Goal: Task Accomplishment & Management: Manage account settings

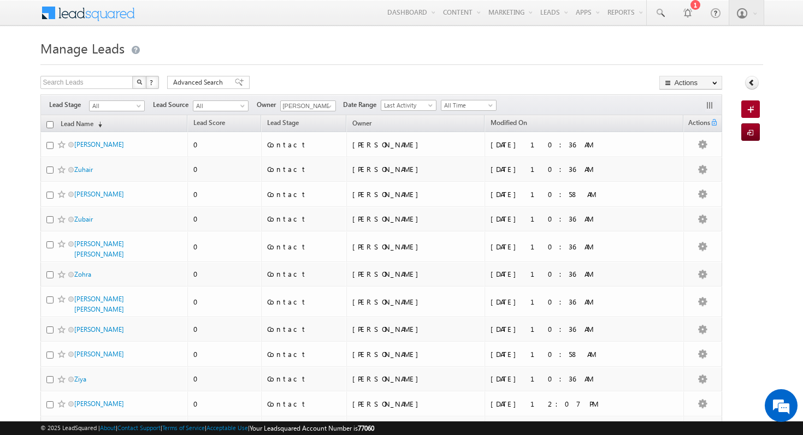
click at [46, 126] on input "checkbox" at bounding box center [49, 124] width 7 height 7
checkbox input "true"
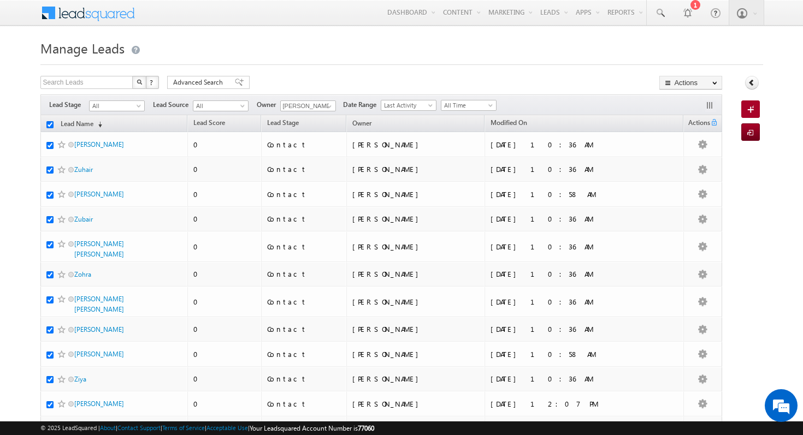
checkbox input "true"
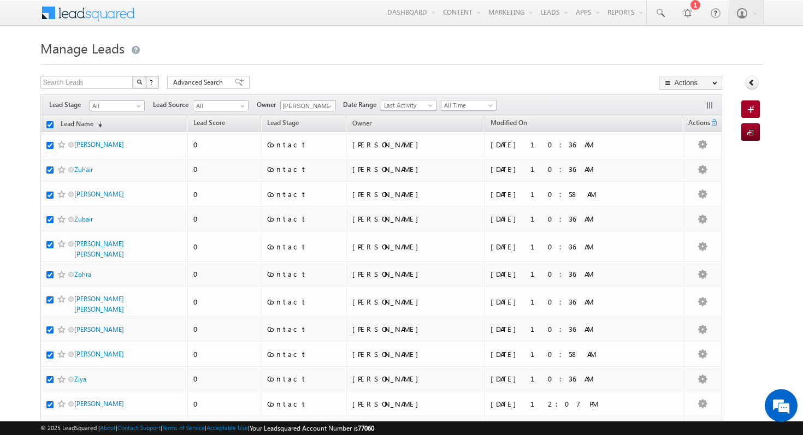
checkbox input "true"
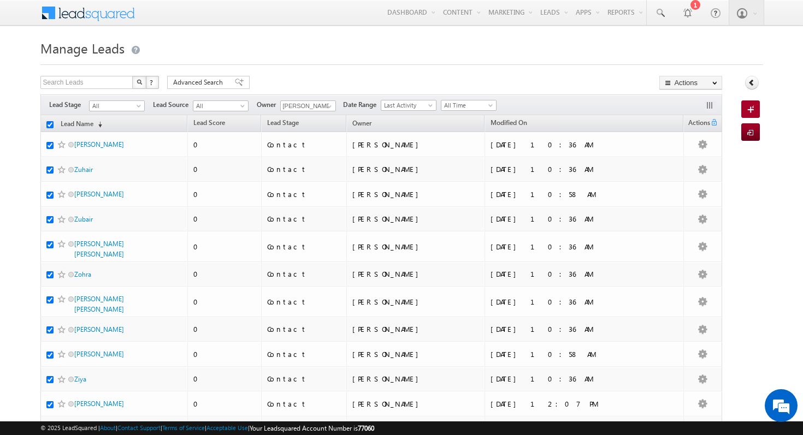
checkbox input "true"
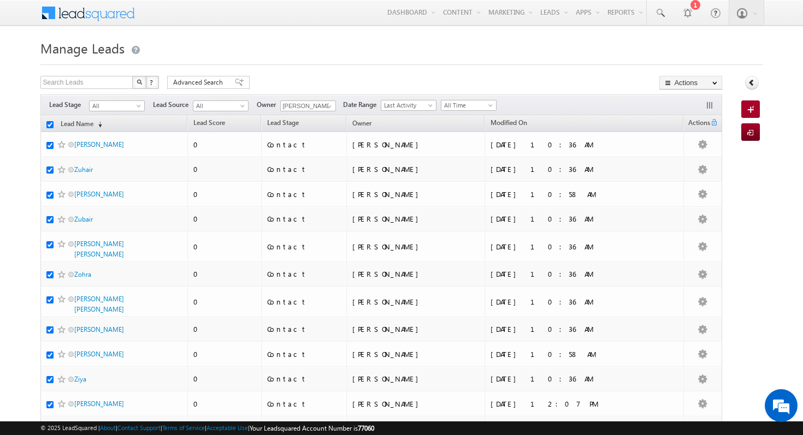
checkbox input "true"
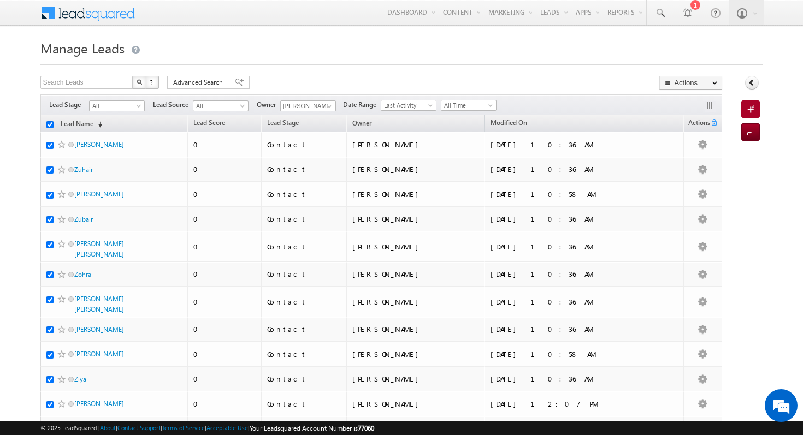
checkbox input "true"
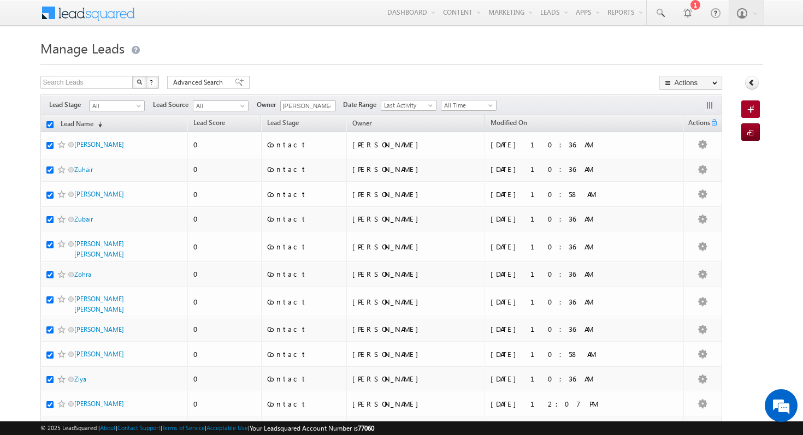
checkbox input "true"
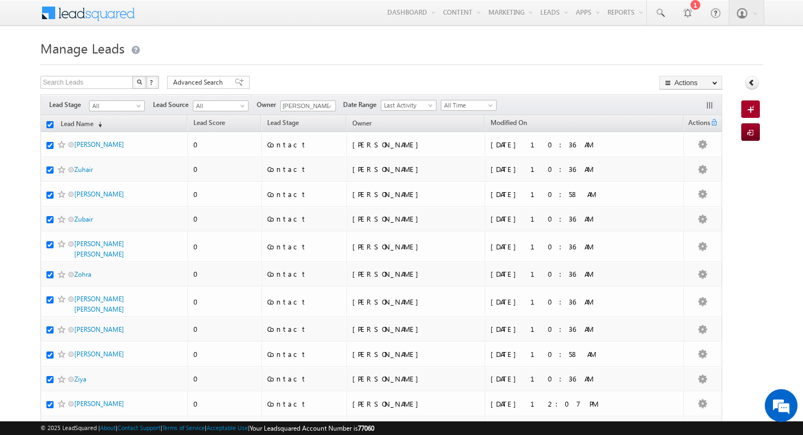
checkbox input "true"
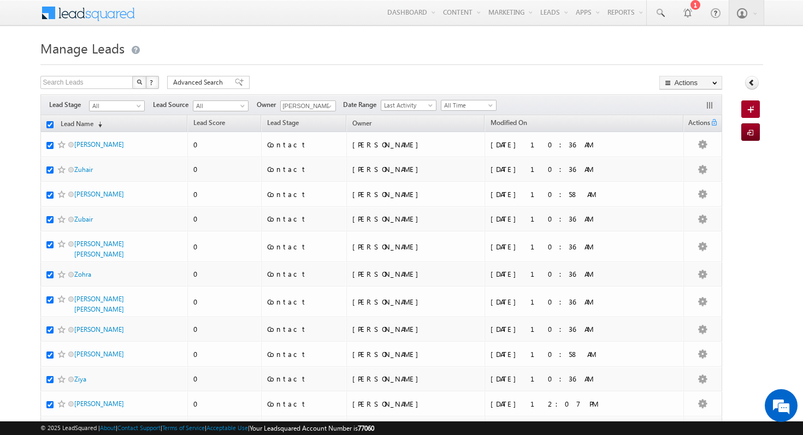
checkbox input "true"
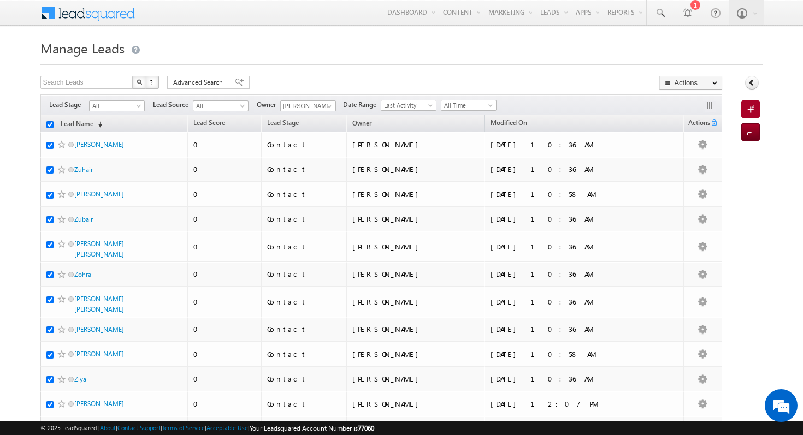
checkbox input "true"
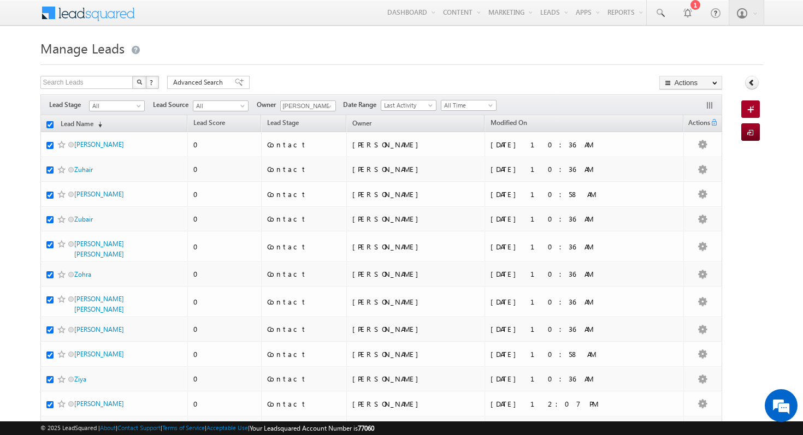
checkbox input "true"
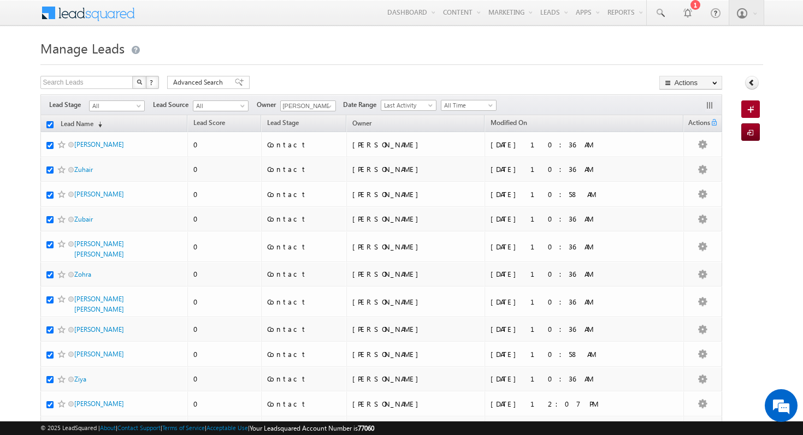
checkbox input "true"
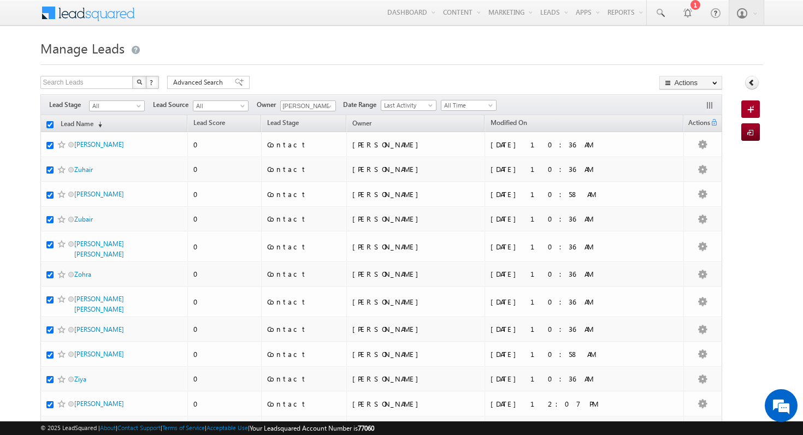
checkbox input "true"
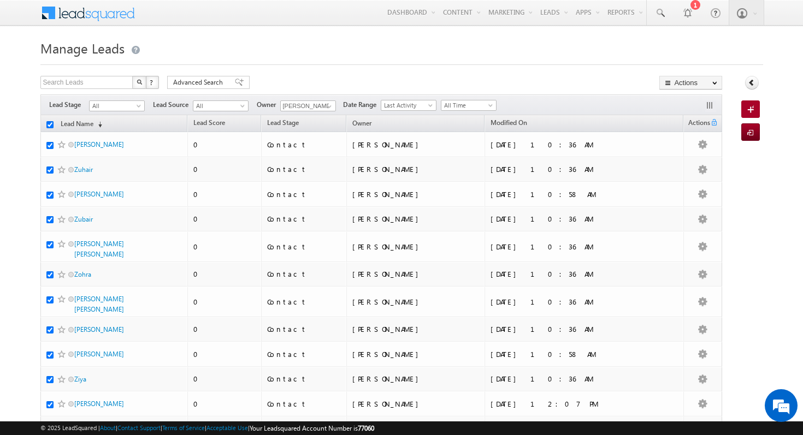
checkbox input "true"
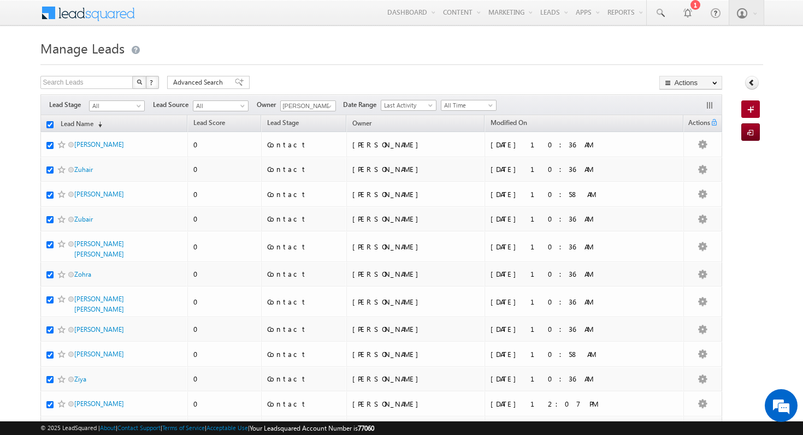
checkbox input "true"
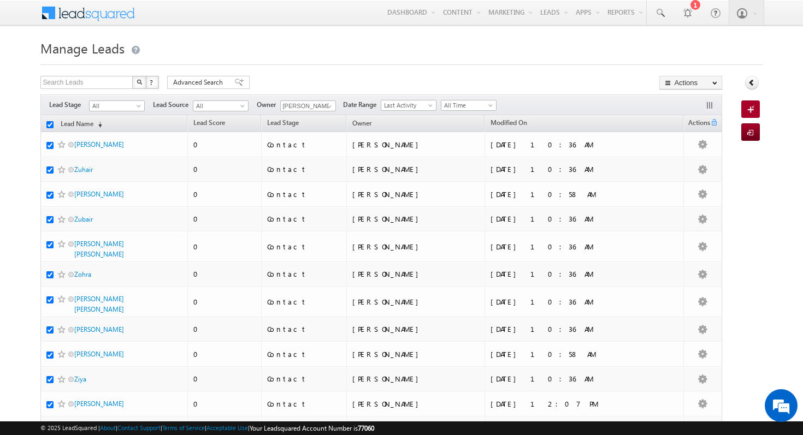
checkbox input "true"
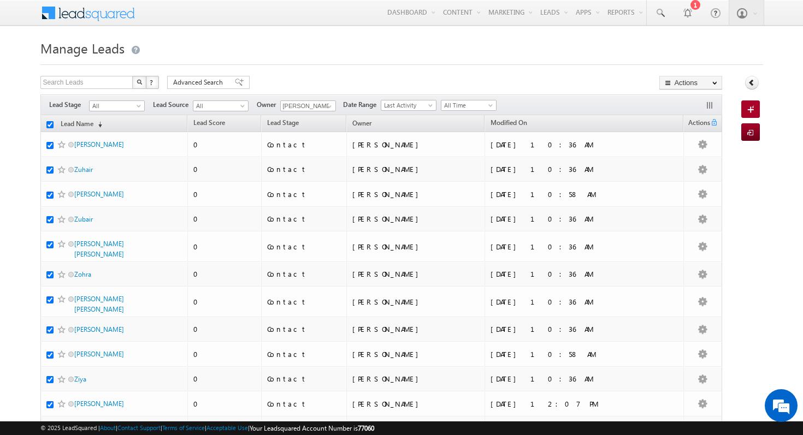
checkbox input "true"
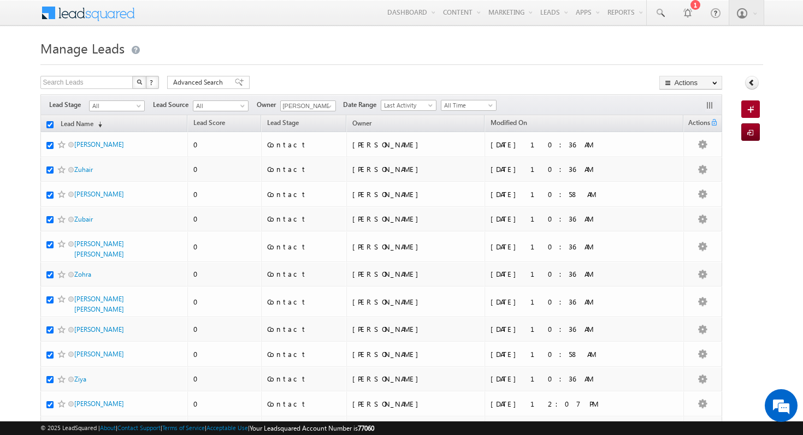
checkbox input "true"
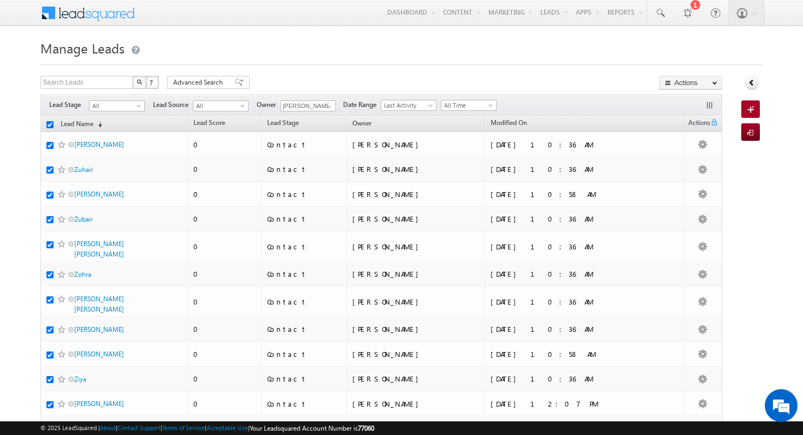
checkbox input "true"
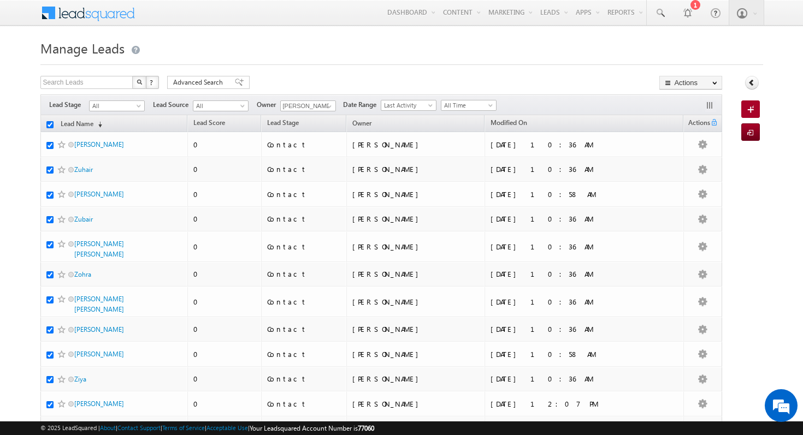
checkbox input "true"
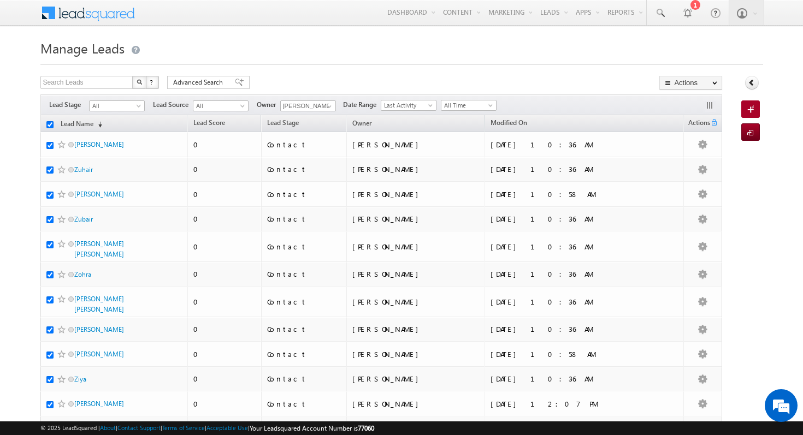
checkbox input "true"
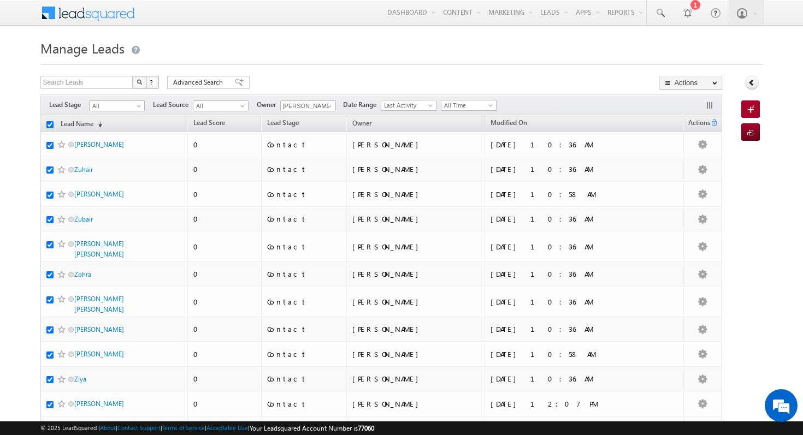
checkbox input "true"
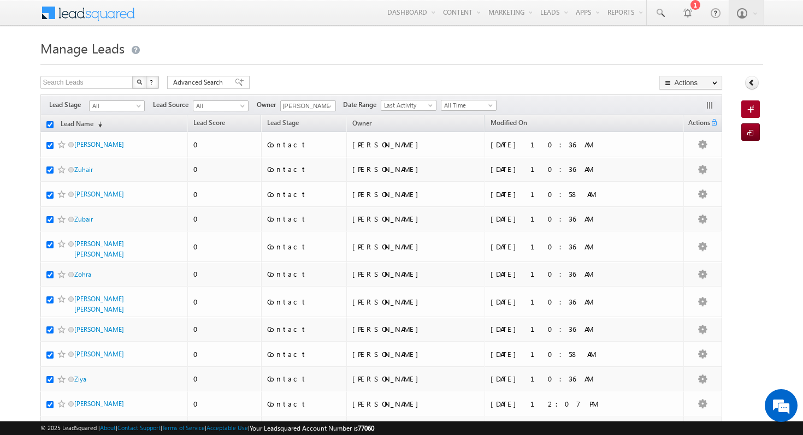
checkbox input "true"
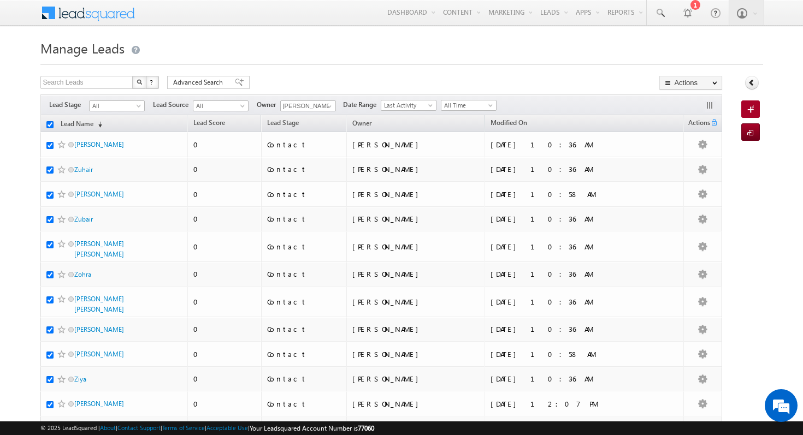
checkbox input "true"
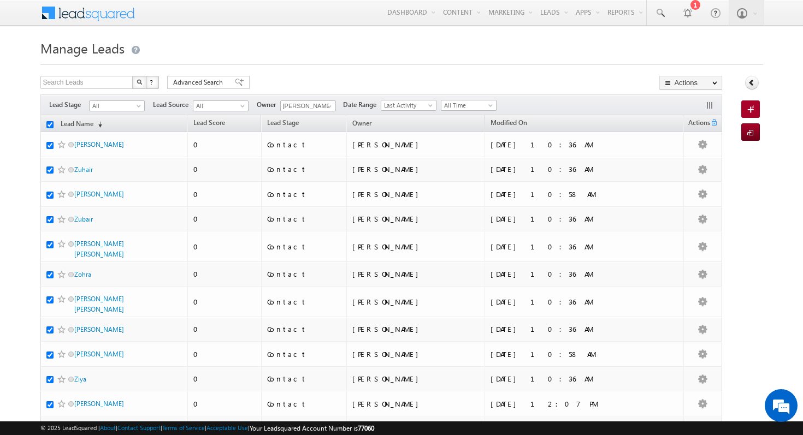
checkbox input "true"
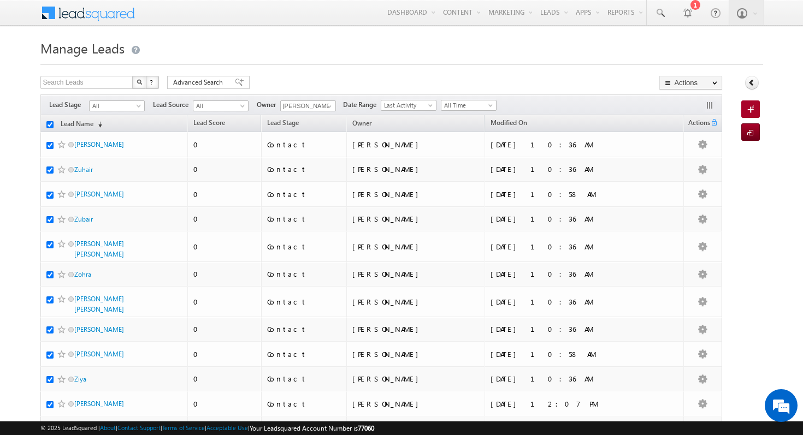
checkbox input "true"
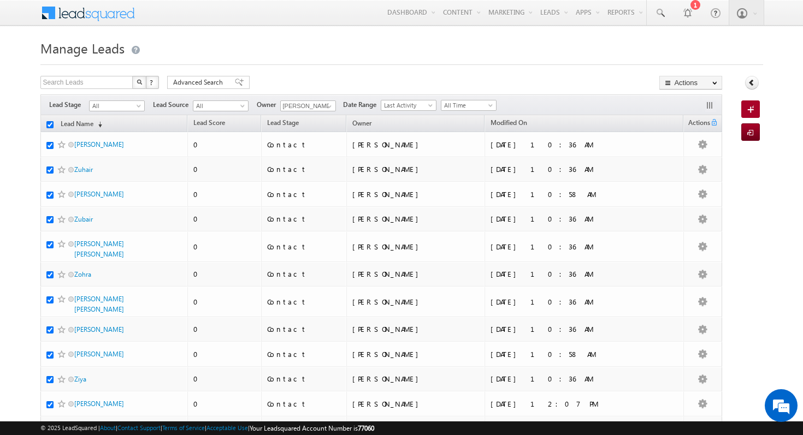
checkbox input "true"
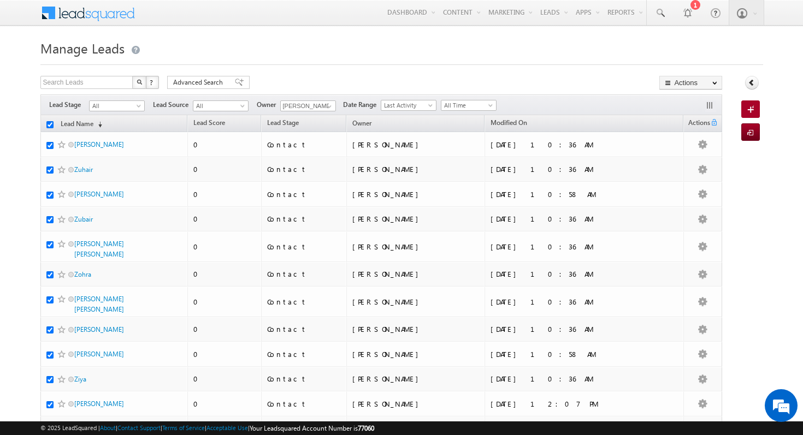
checkbox input "true"
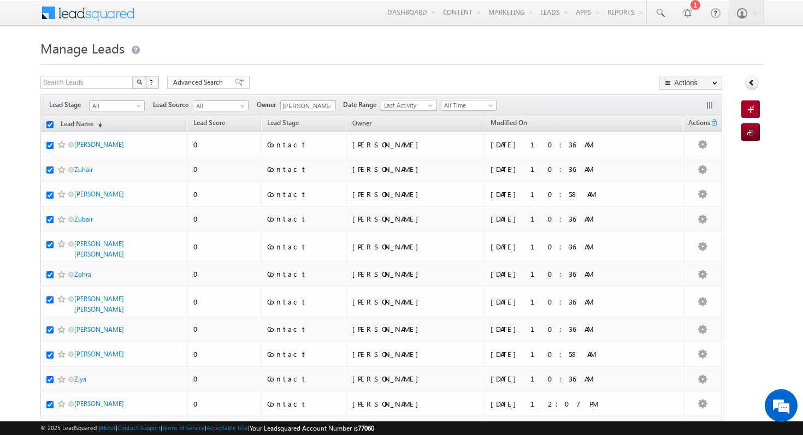
checkbox input "true"
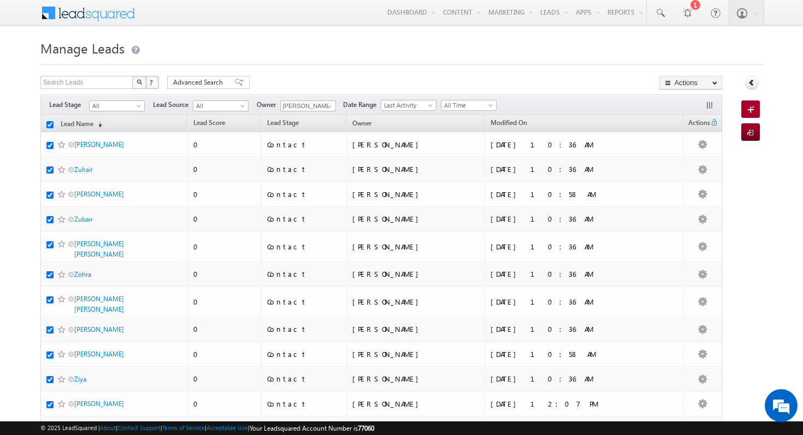
checkbox input "true"
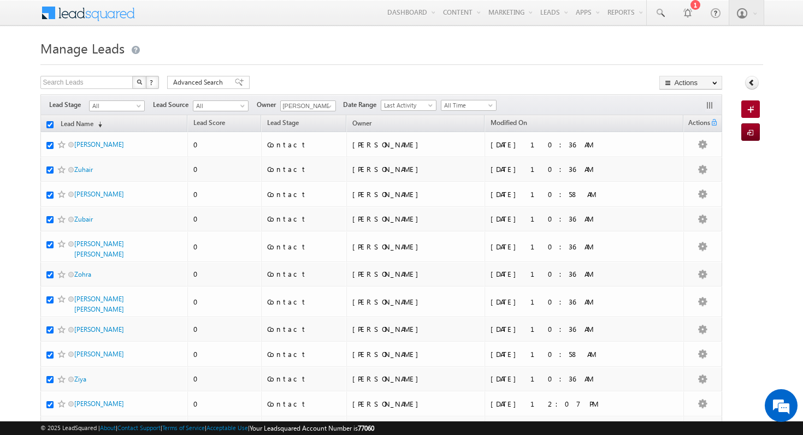
checkbox input "true"
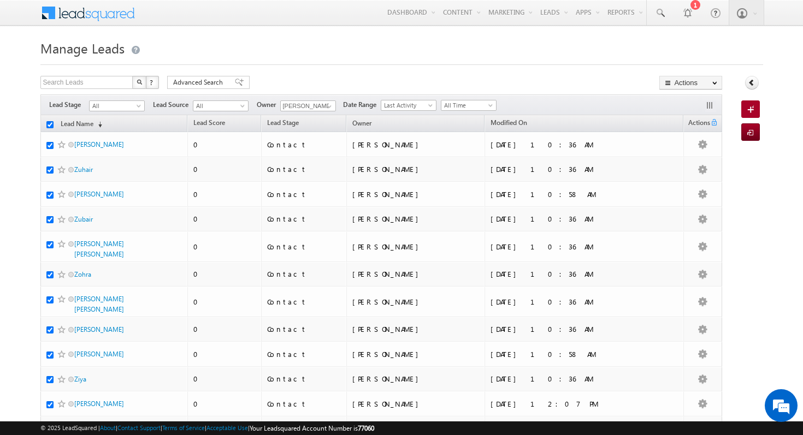
checkbox input "true"
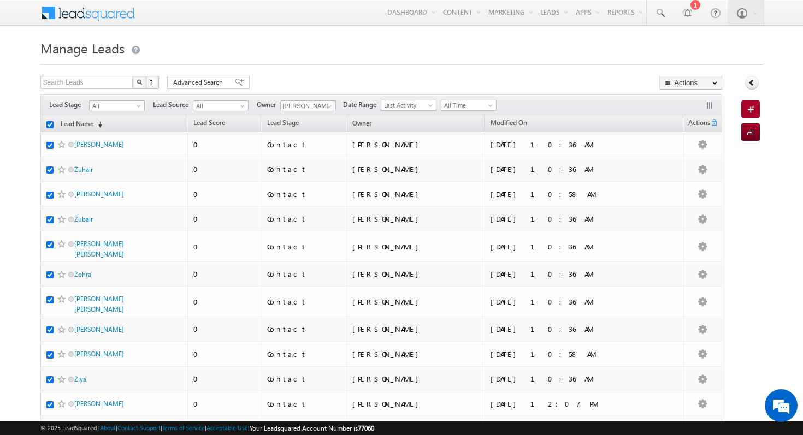
checkbox input "true"
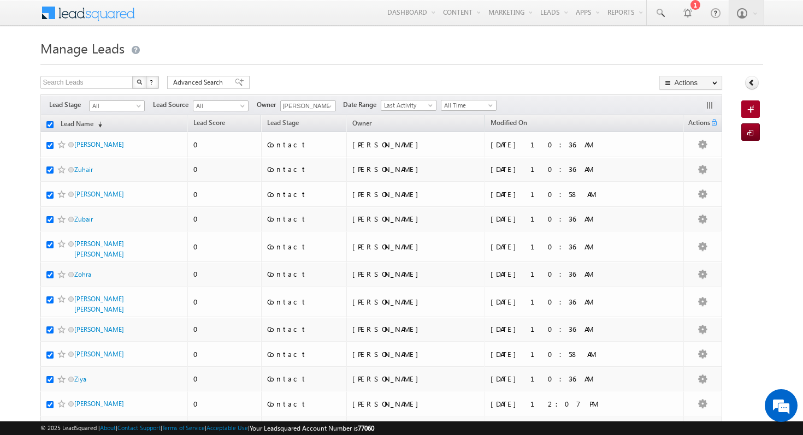
checkbox input "true"
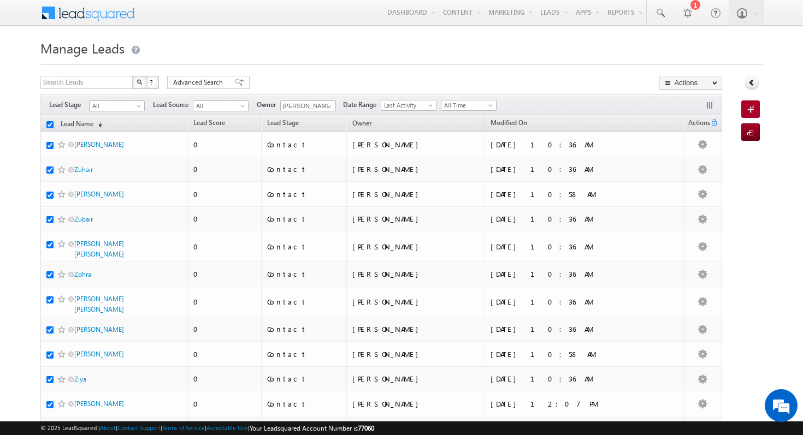
checkbox input "true"
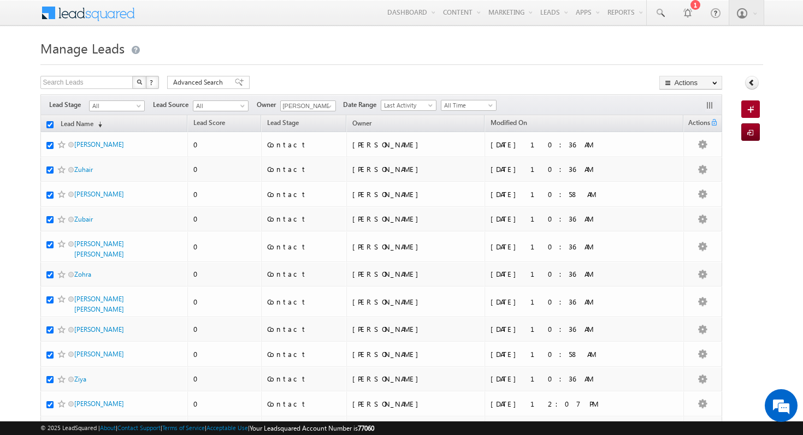
checkbox input "true"
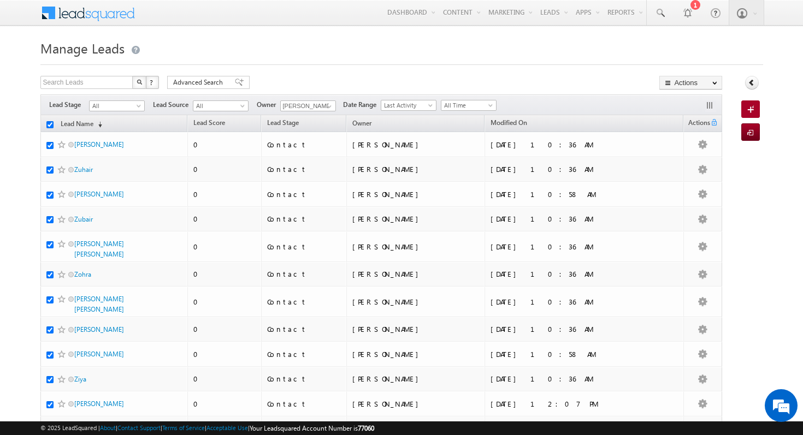
checkbox input "true"
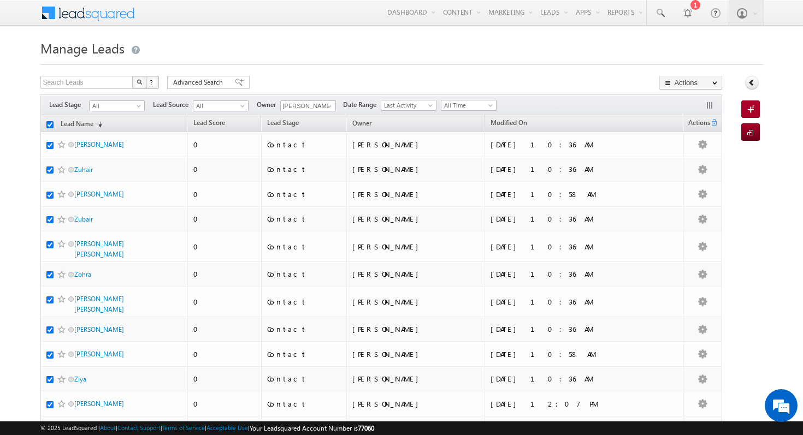
checkbox input "true"
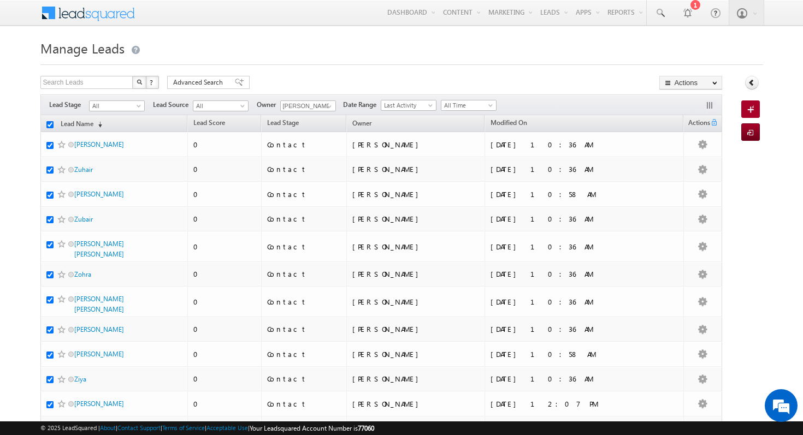
checkbox input "true"
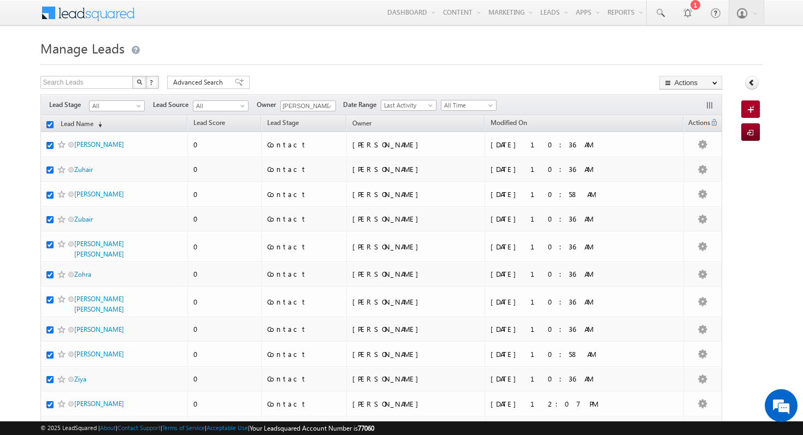
checkbox input "true"
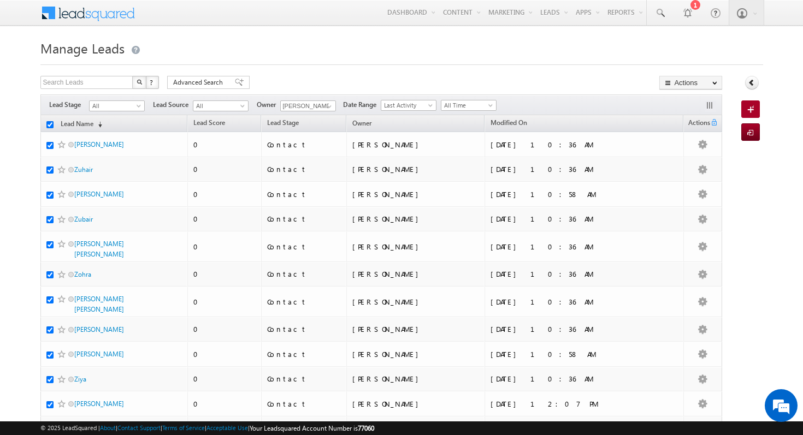
checkbox input "true"
click at [487, 106] on span at bounding box center [491, 107] width 9 height 9
click at [617, 62] on div at bounding box center [401, 61] width 723 height 7
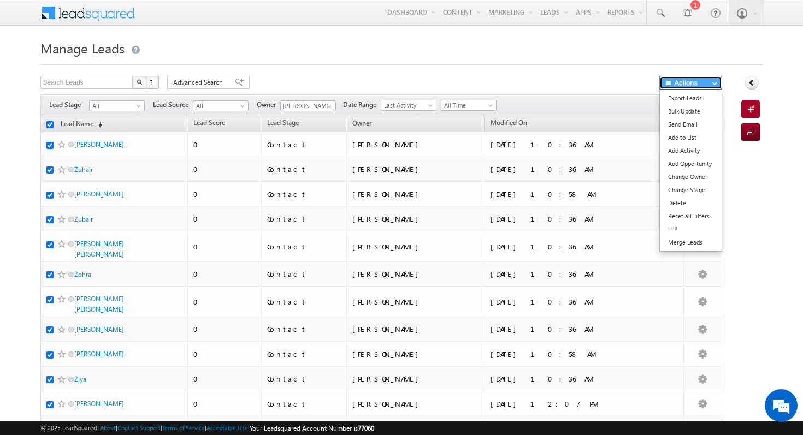
click at [683, 80] on button "Actions" at bounding box center [691, 83] width 63 height 14
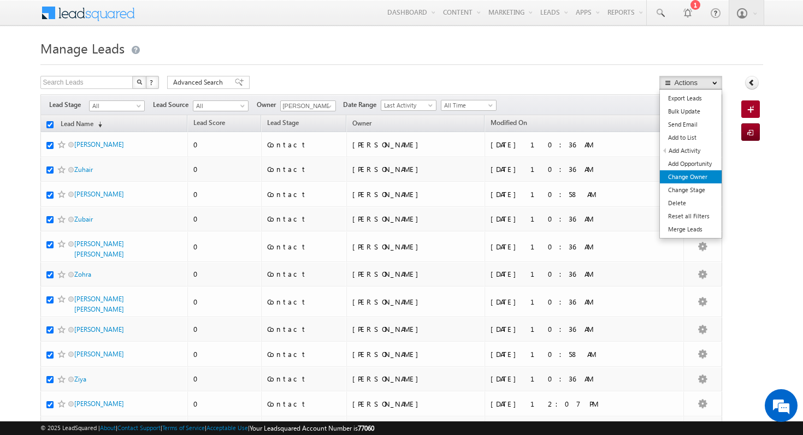
click at [697, 179] on link "Change Owner" at bounding box center [691, 176] width 62 height 13
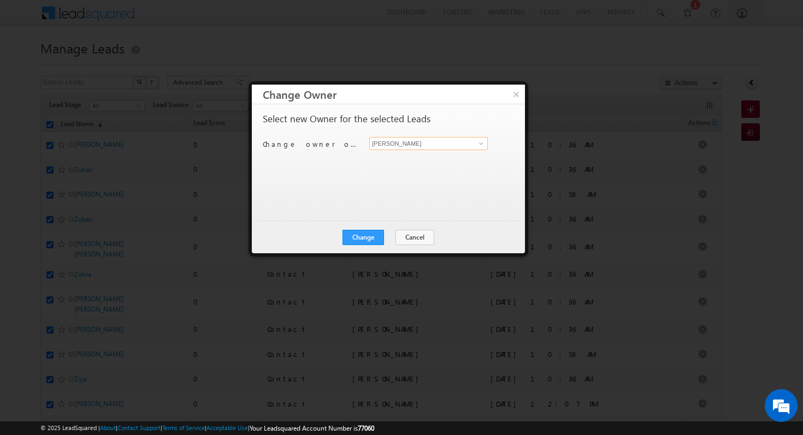
click at [452, 147] on input "[PERSON_NAME]" at bounding box center [428, 143] width 119 height 13
click at [484, 142] on span at bounding box center [481, 143] width 9 height 9
click at [463, 166] on span "[PERSON_NAME][EMAIL_ADDRESS][PERSON_NAME][DOMAIN_NAME]" at bounding box center [423, 165] width 98 height 8
click at [367, 237] on button "Change" at bounding box center [364, 237] width 42 height 15
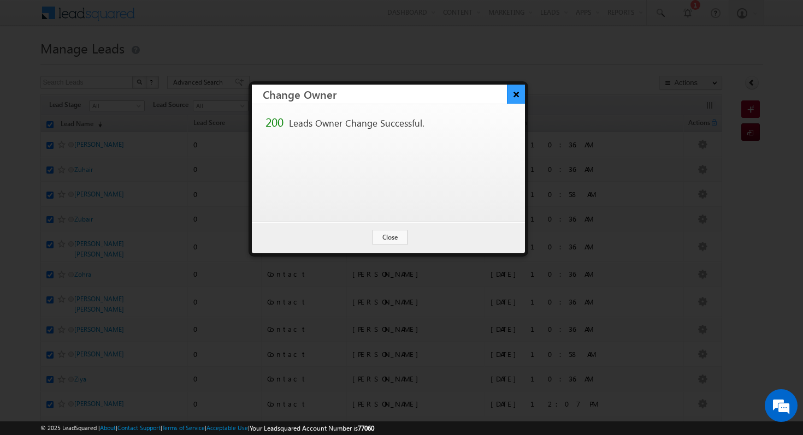
click at [522, 87] on button "×" at bounding box center [516, 94] width 18 height 19
